Goal: Information Seeking & Learning: Learn about a topic

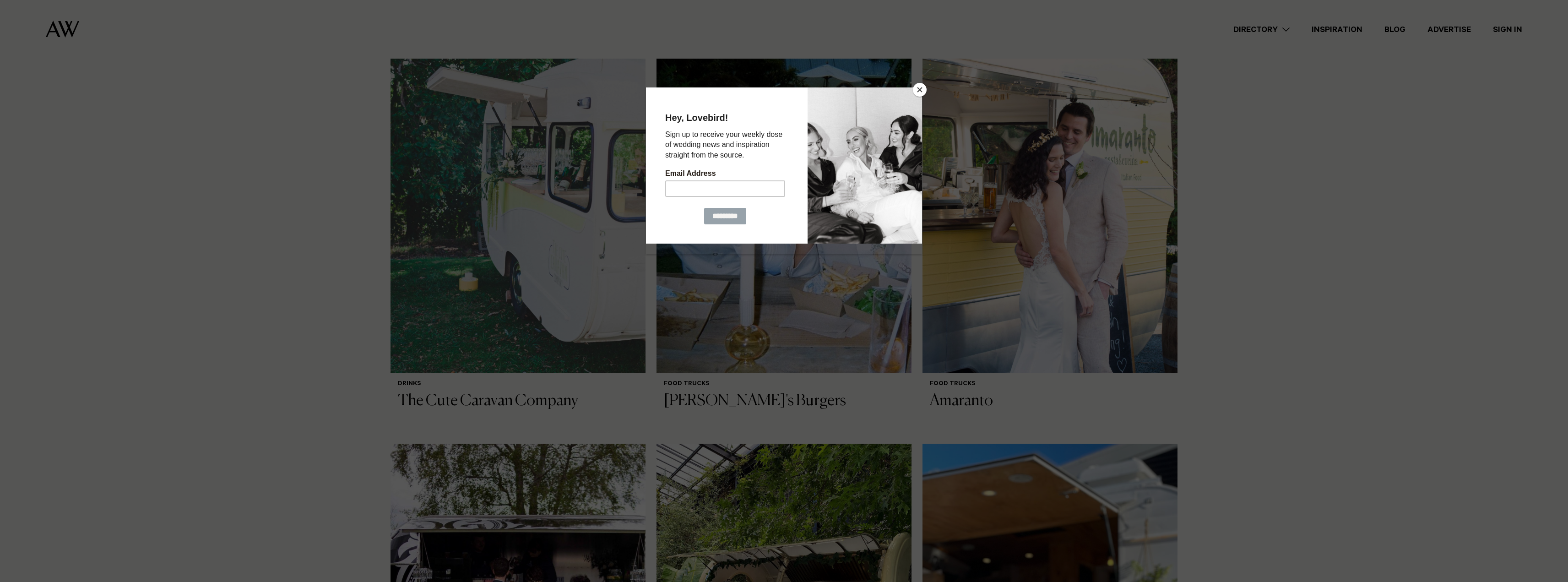
scroll to position [321, 0]
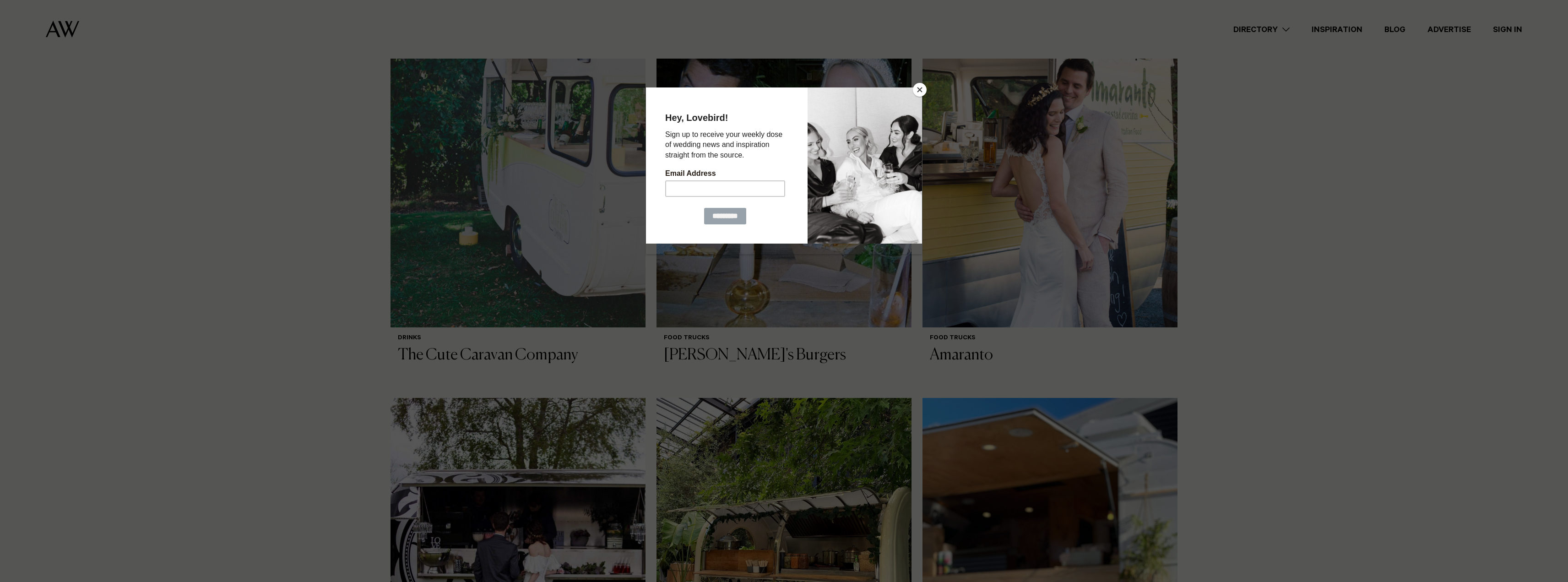
click at [917, 88] on button "Close" at bounding box center [920, 90] width 14 height 14
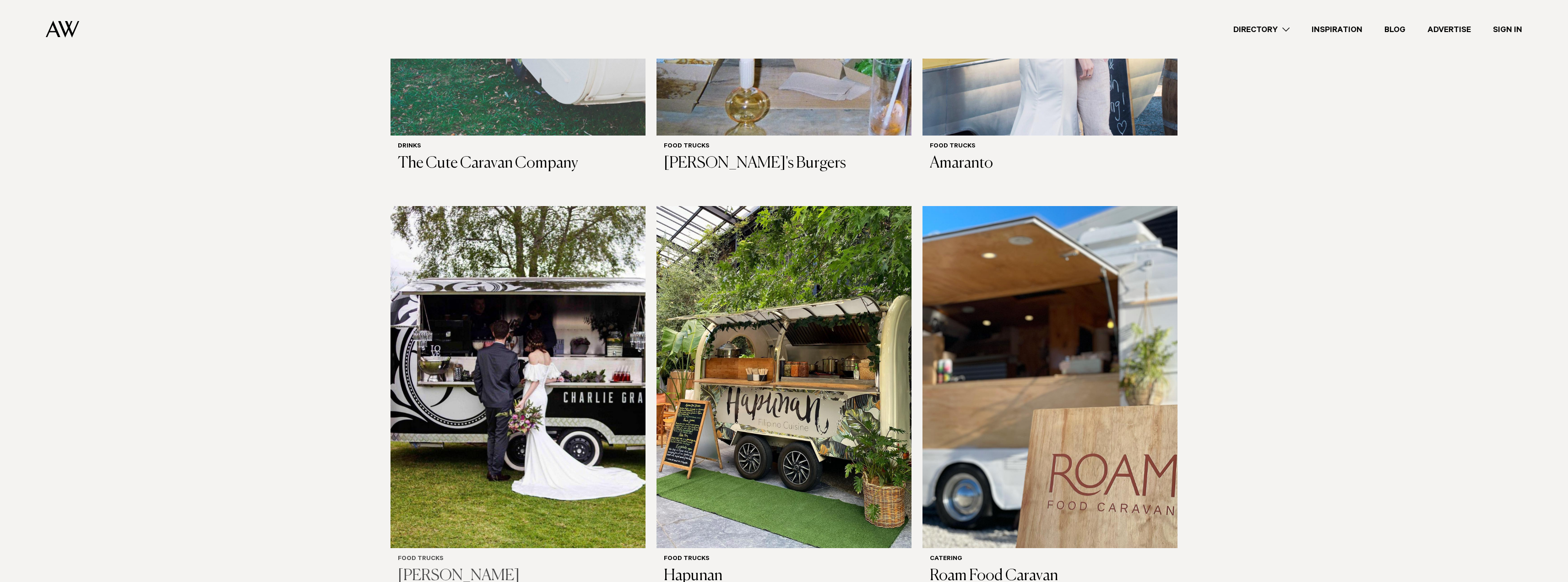
scroll to position [596, 0]
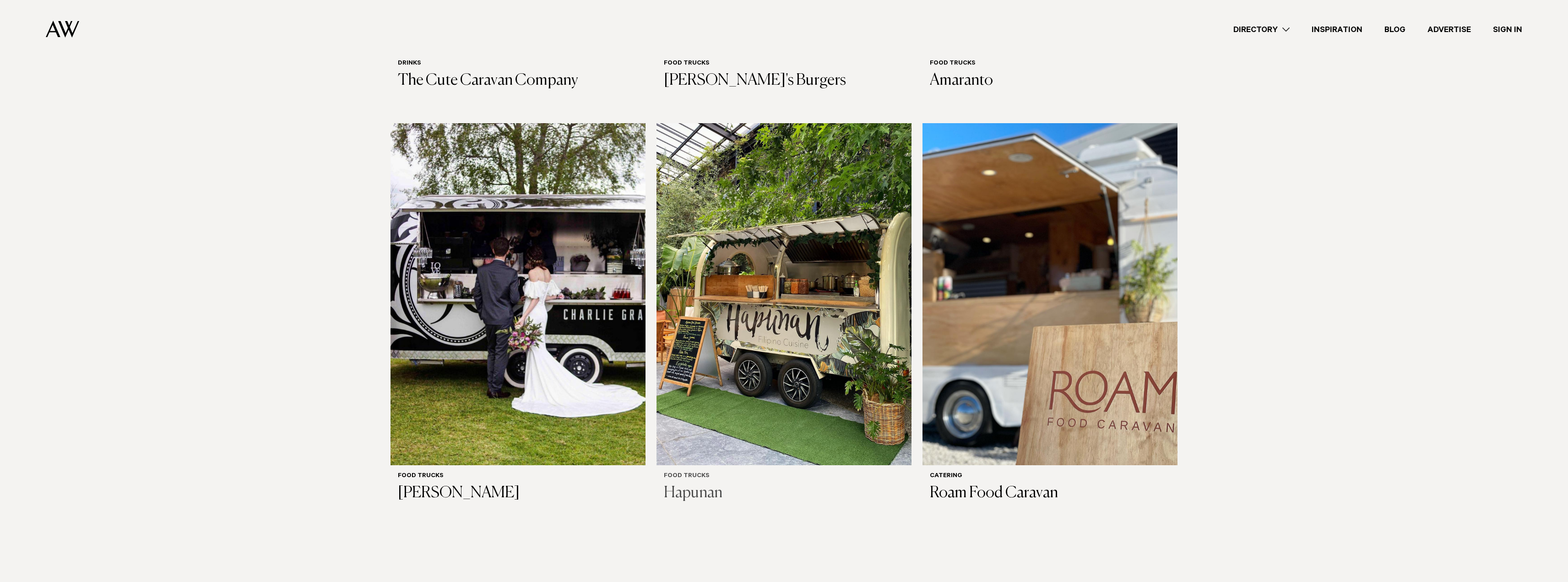
click at [768, 349] on img at bounding box center [783, 294] width 255 height 343
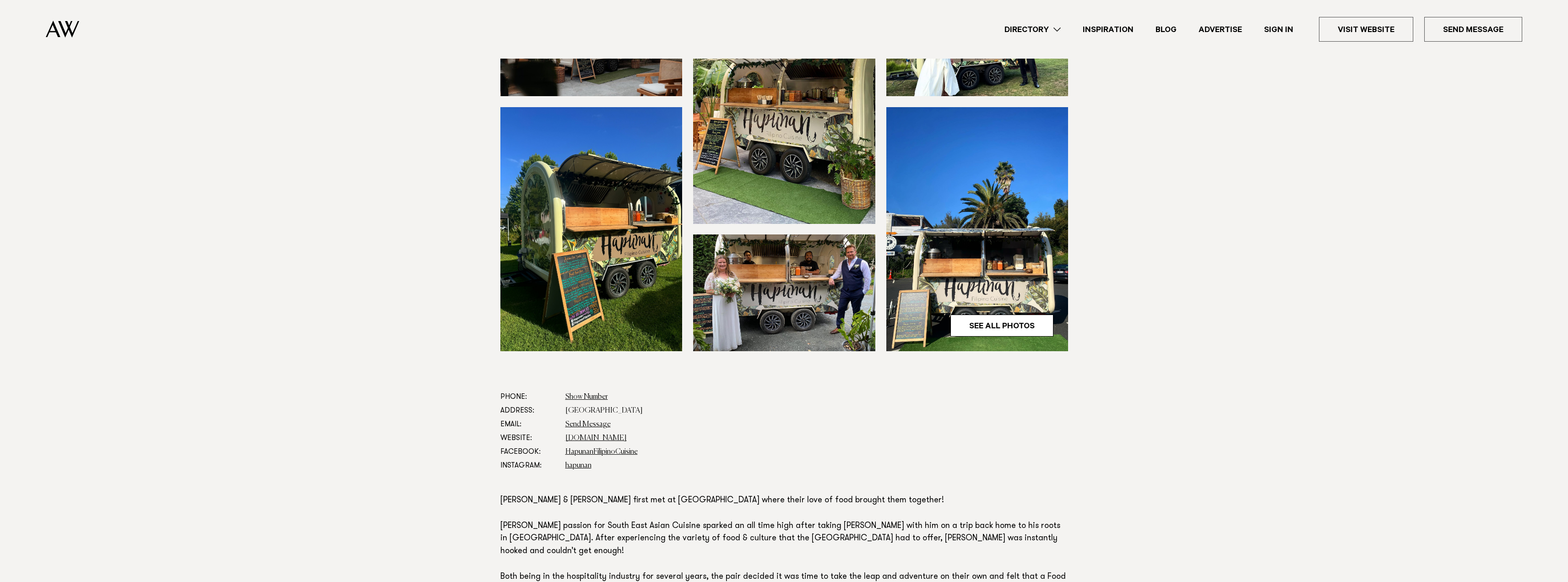
scroll to position [183, 0]
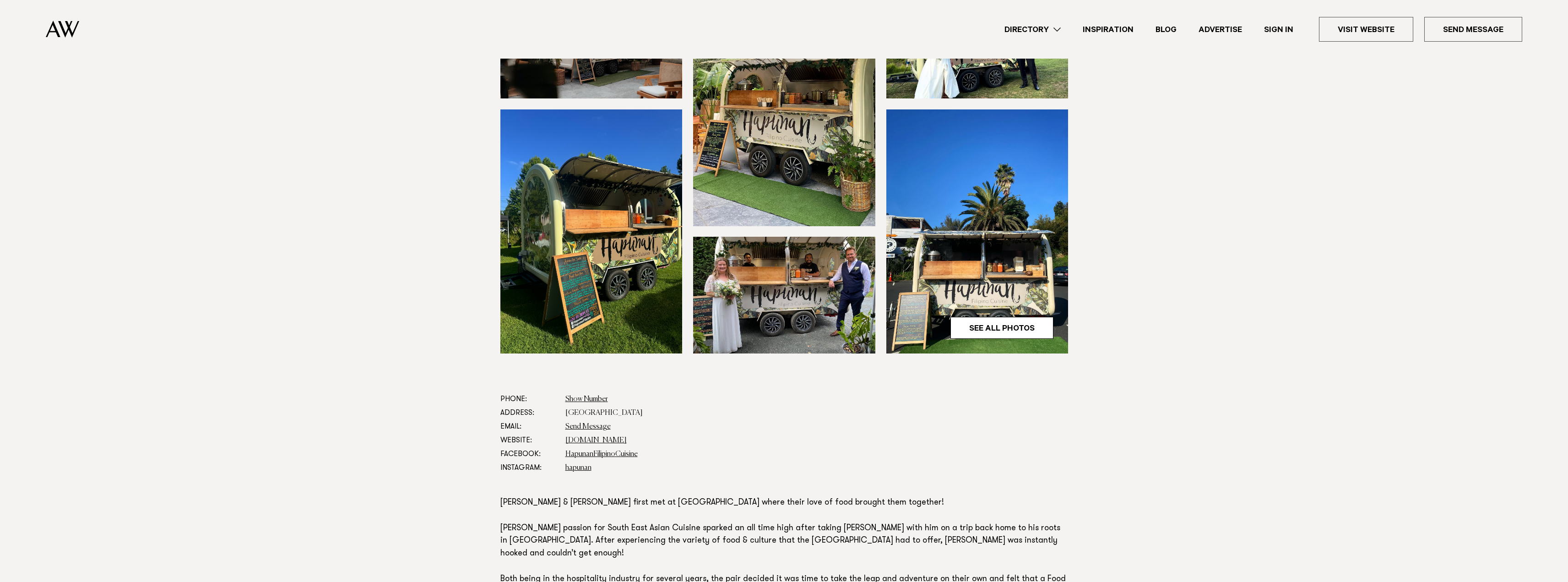
click at [810, 258] on img at bounding box center [784, 295] width 182 height 117
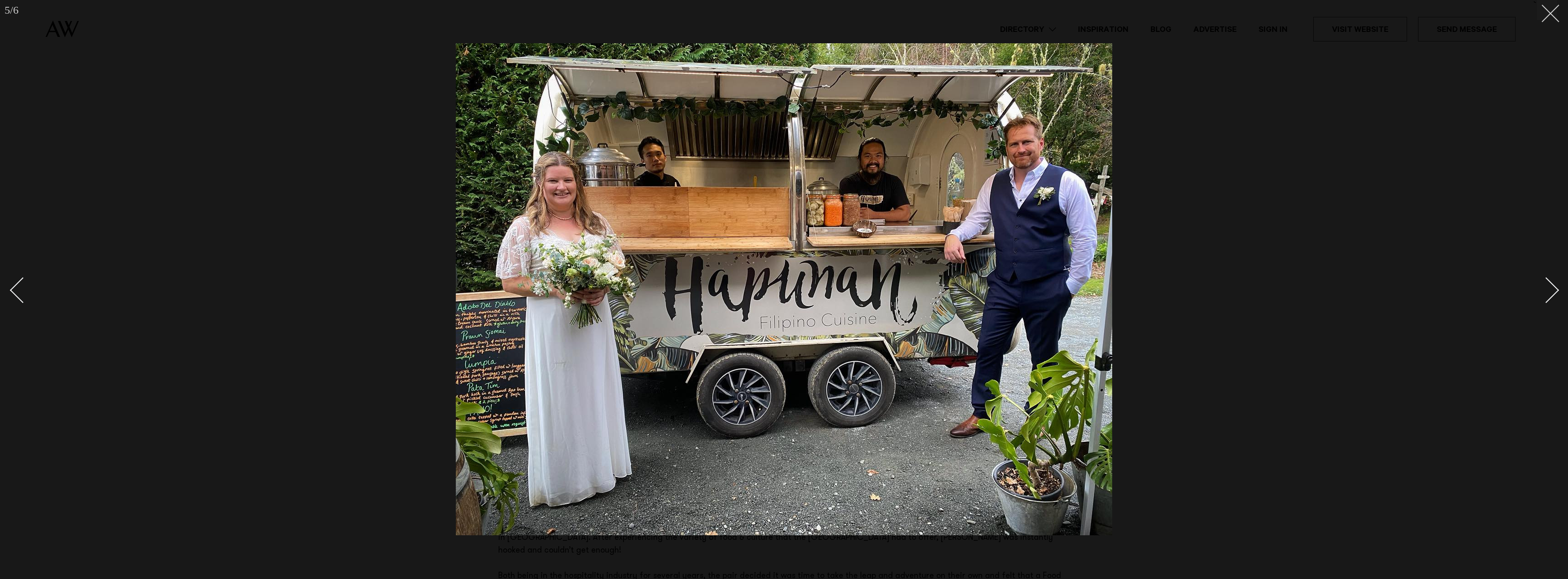
click at [1550, 13] on line at bounding box center [1550, 14] width 17 height 17
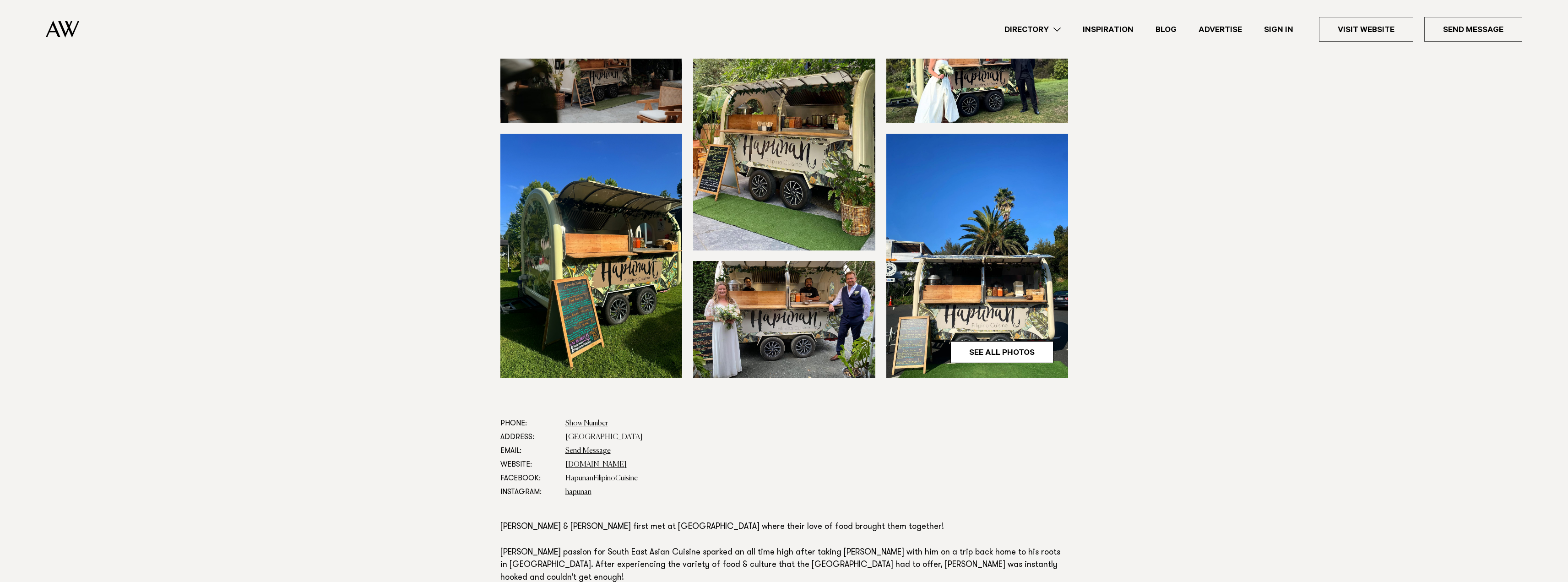
scroll to position [137, 0]
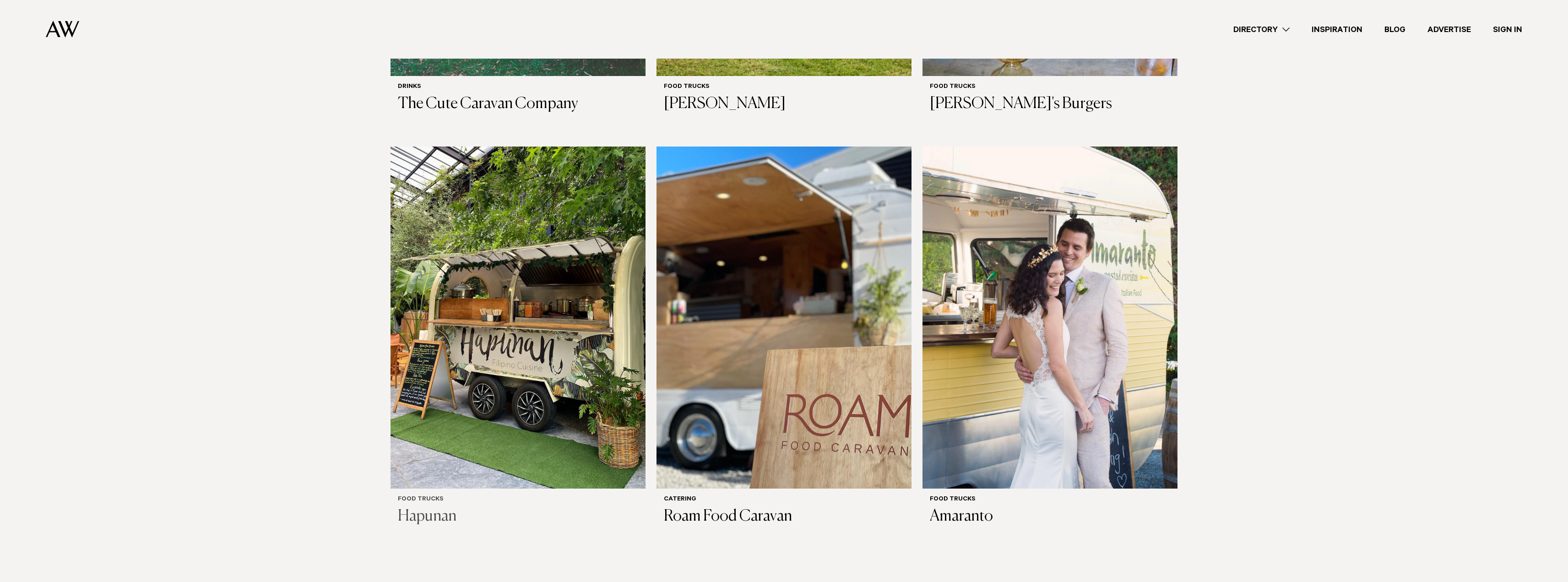
scroll to position [549, 0]
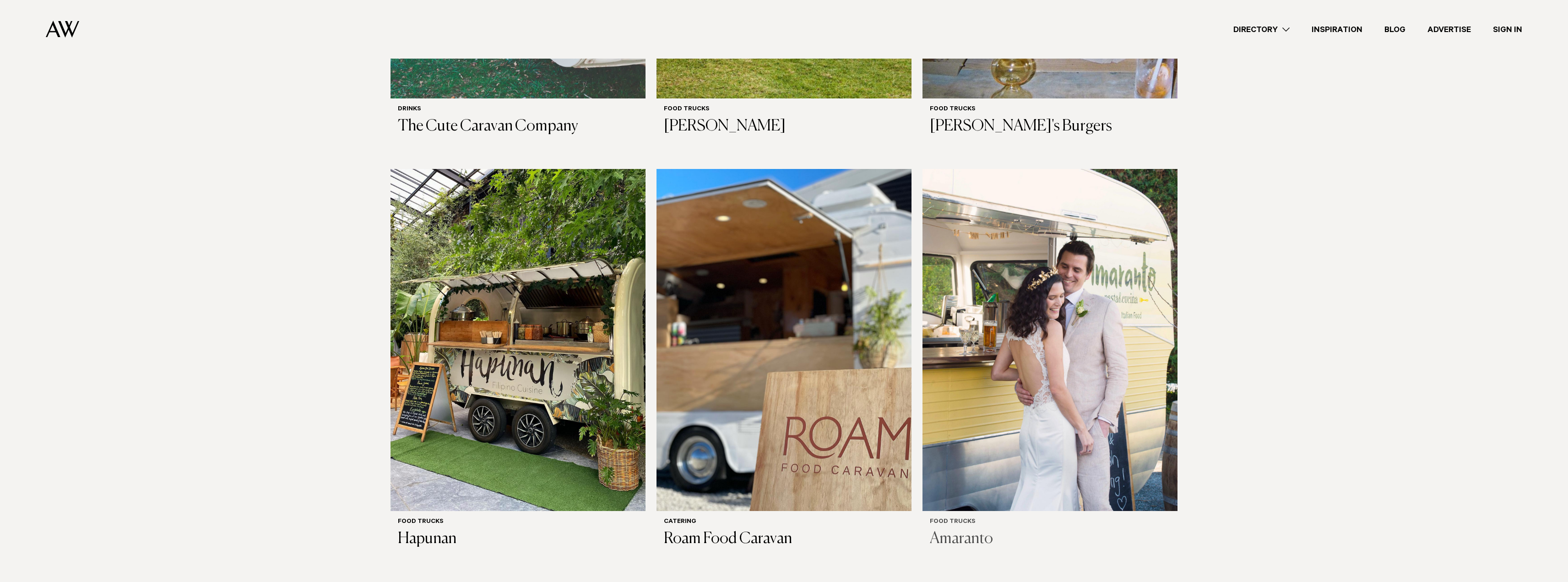
click at [1030, 316] on img at bounding box center [1049, 340] width 255 height 343
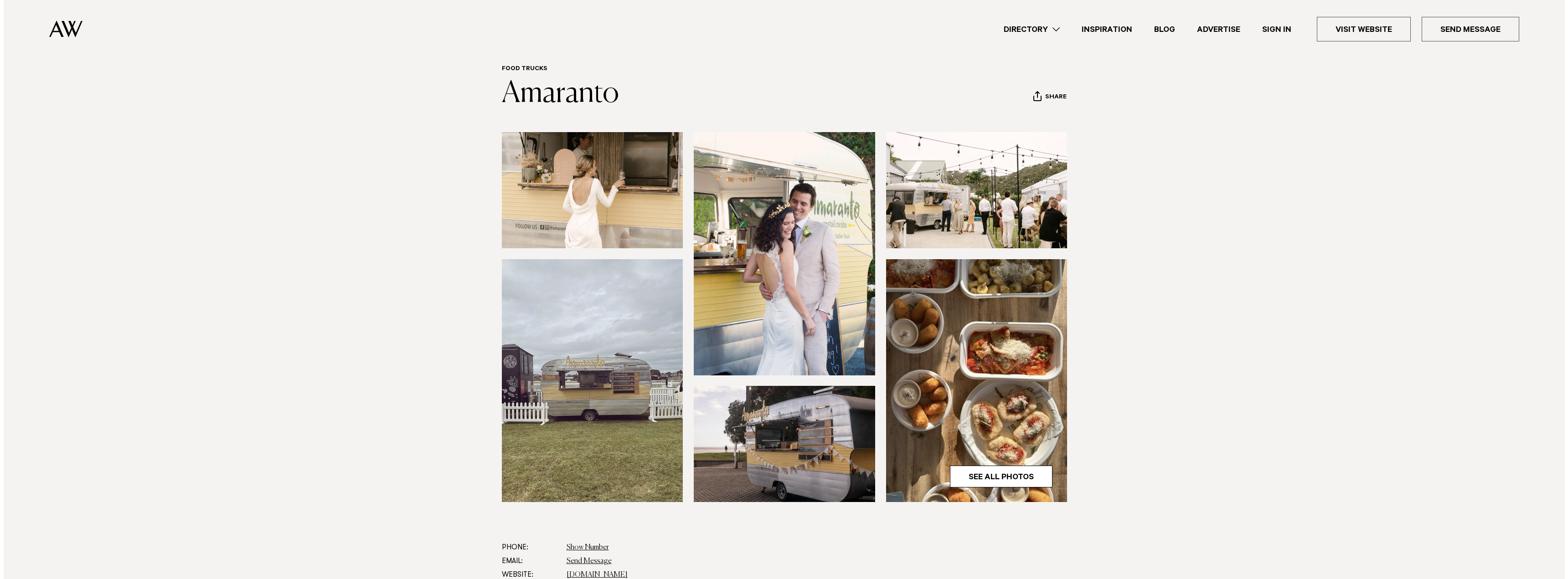
scroll to position [45, 0]
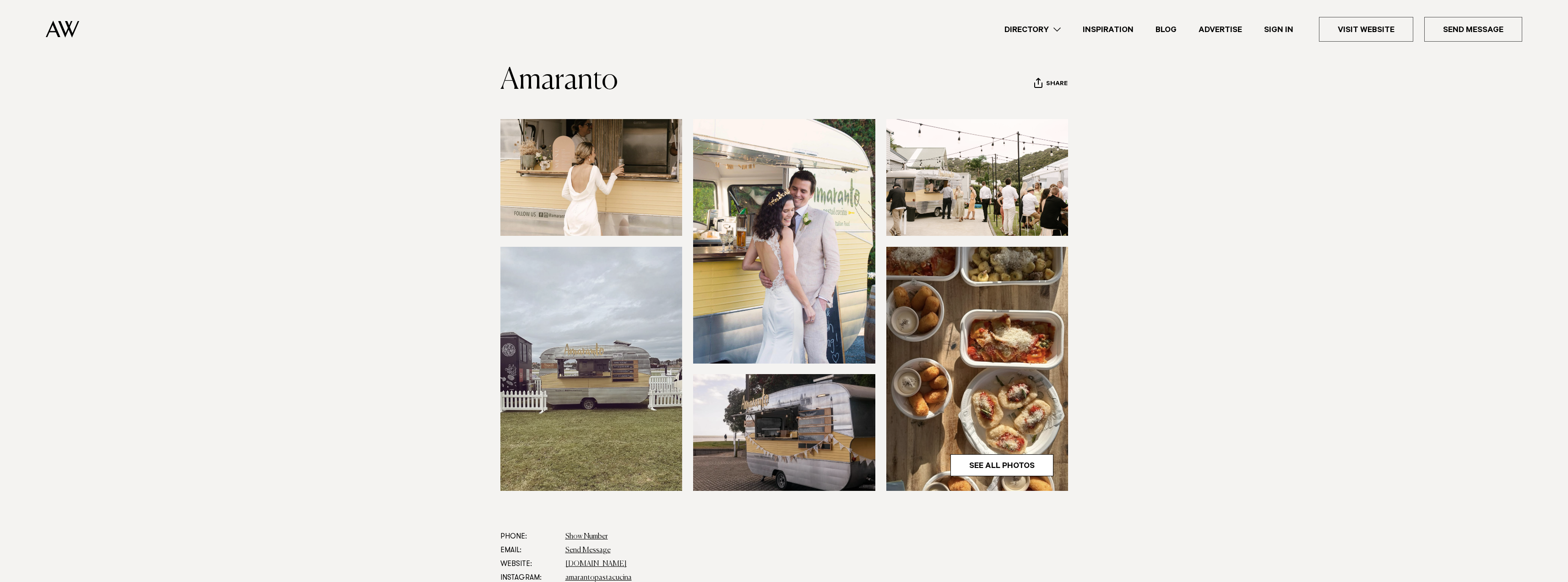
click at [954, 162] on img at bounding box center [977, 178] width 182 height 117
